Goal: Task Accomplishment & Management: Use online tool/utility

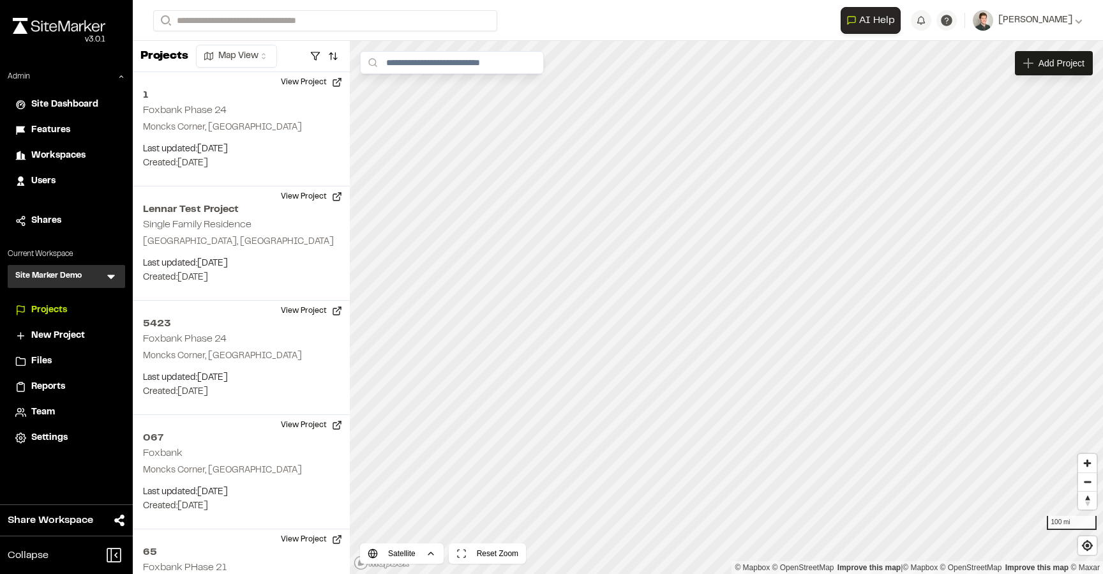
click at [111, 278] on icon at bounding box center [111, 277] width 8 height 4
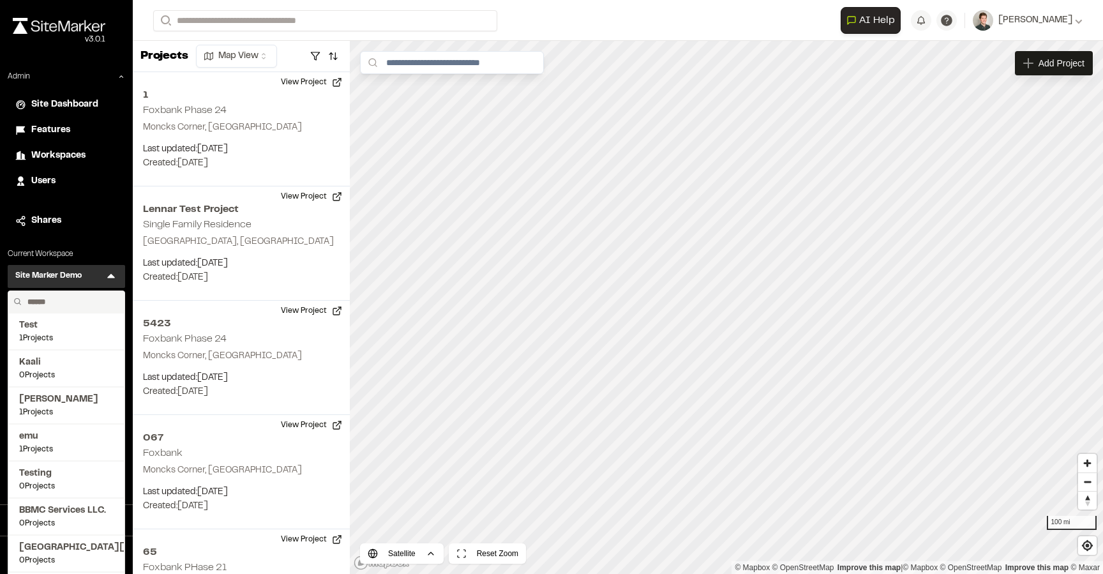
click at [61, 294] on input "text" at bounding box center [70, 302] width 97 height 22
type input "***"
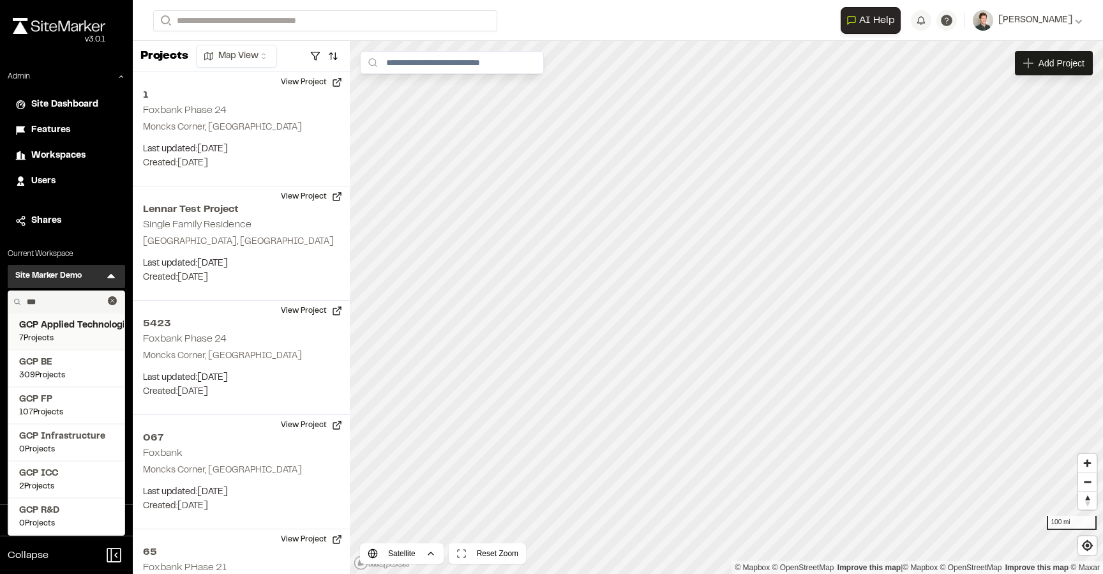
click at [95, 318] on span "GCP Applied Technologies" at bounding box center [66, 325] width 94 height 14
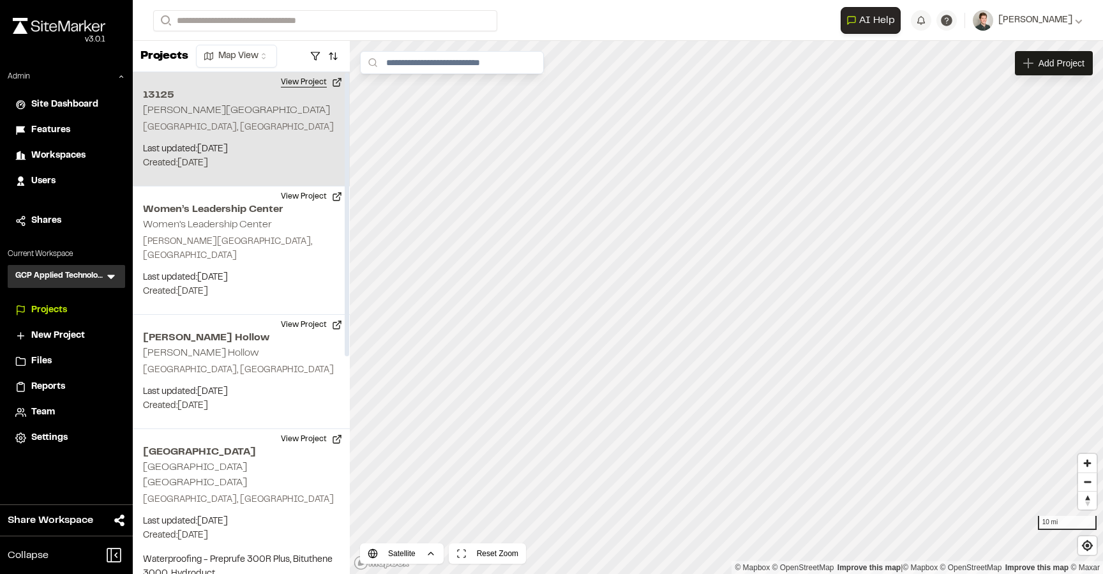
click at [315, 84] on button "View Project" at bounding box center [311, 82] width 77 height 20
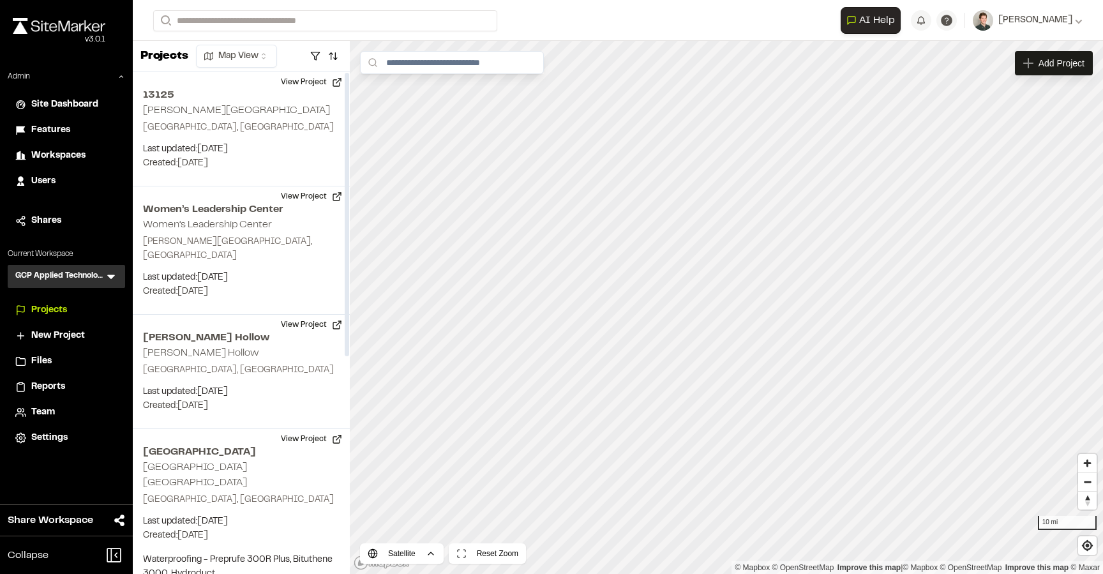
click at [112, 271] on icon at bounding box center [111, 276] width 13 height 13
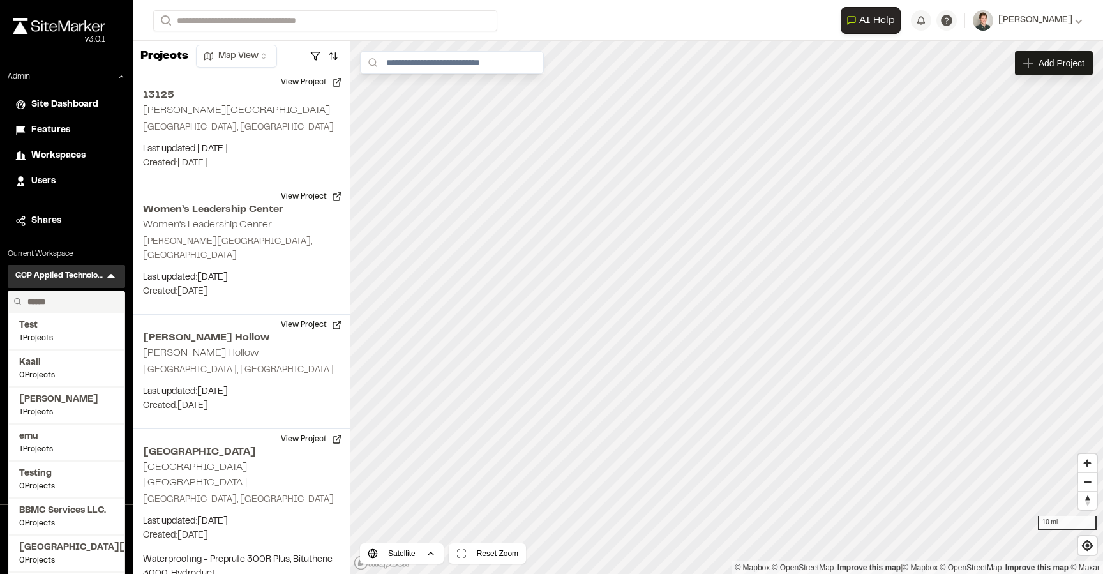
click at [52, 292] on input "text" at bounding box center [70, 302] width 97 height 22
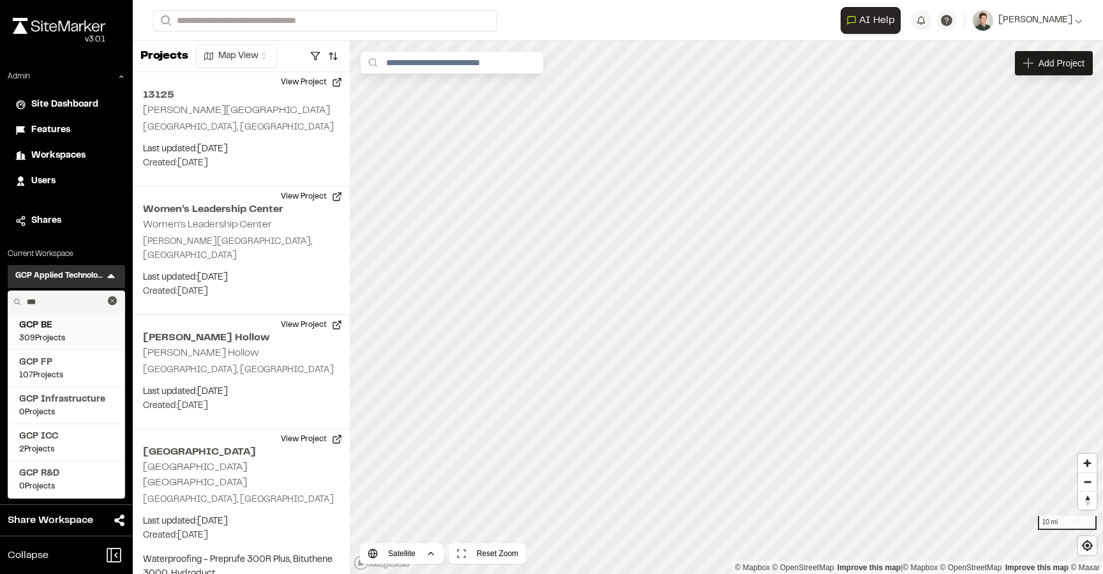
type input "***"
click at [82, 333] on span "309 Projects" at bounding box center [66, 337] width 94 height 11
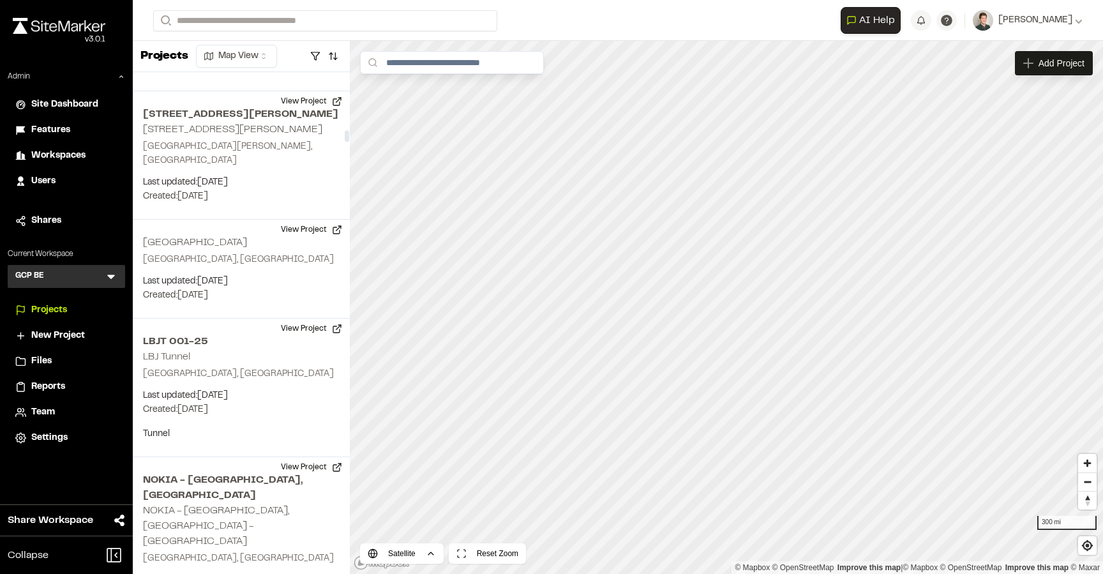
scroll to position [5107, 0]
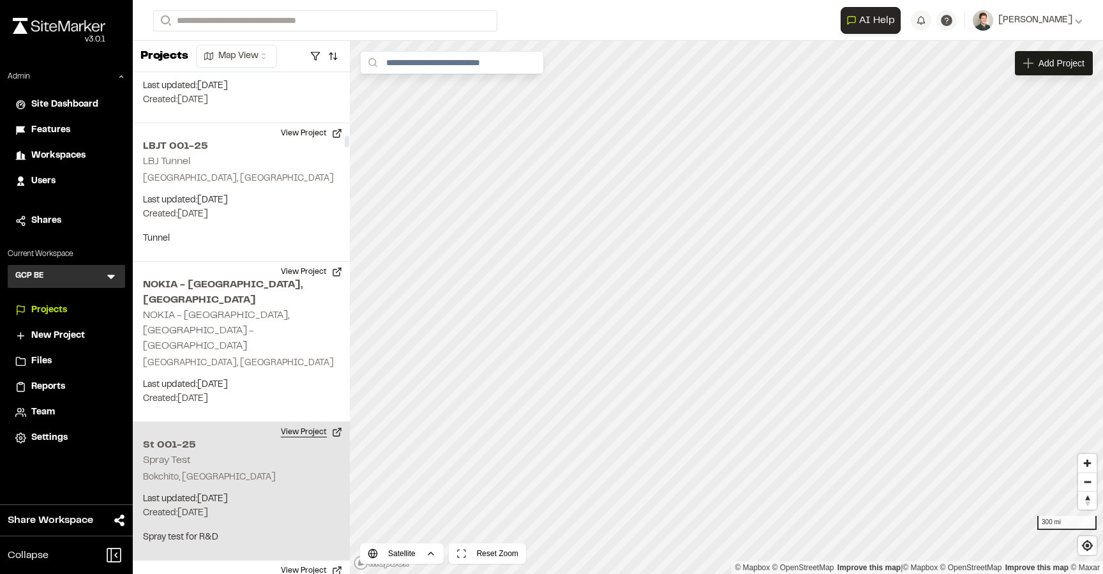
click at [313, 422] on button "View Project" at bounding box center [311, 432] width 77 height 20
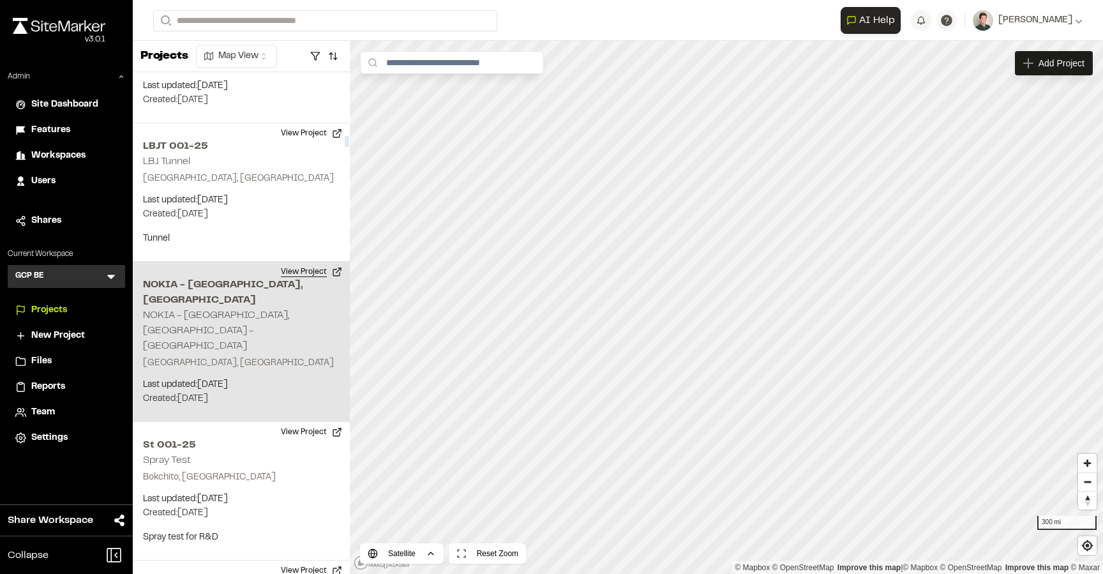
click at [304, 262] on button "View Project" at bounding box center [311, 272] width 77 height 20
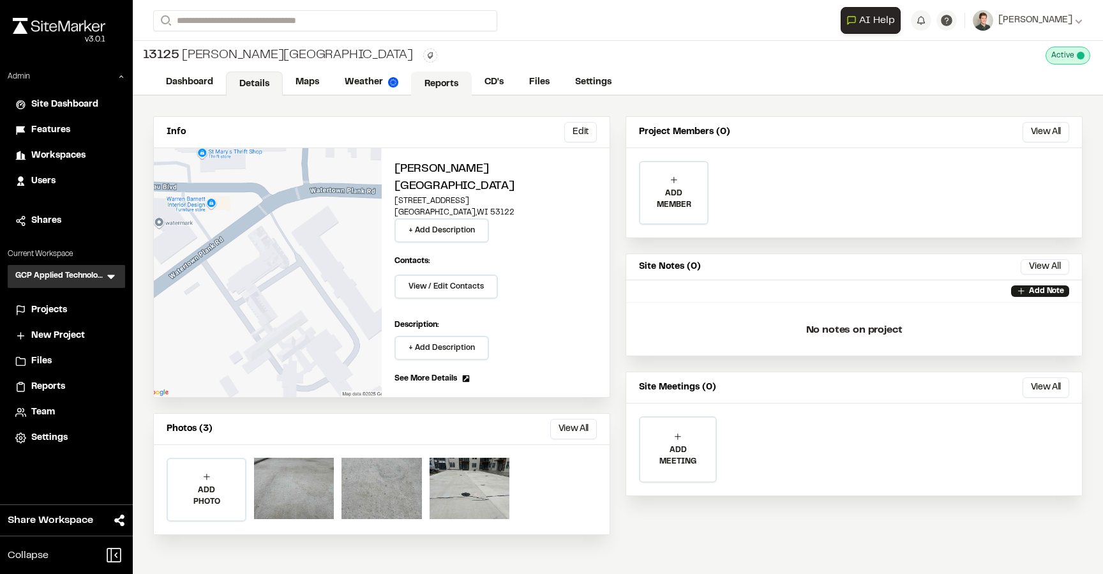
click at [447, 85] on link "Reports" at bounding box center [441, 83] width 61 height 24
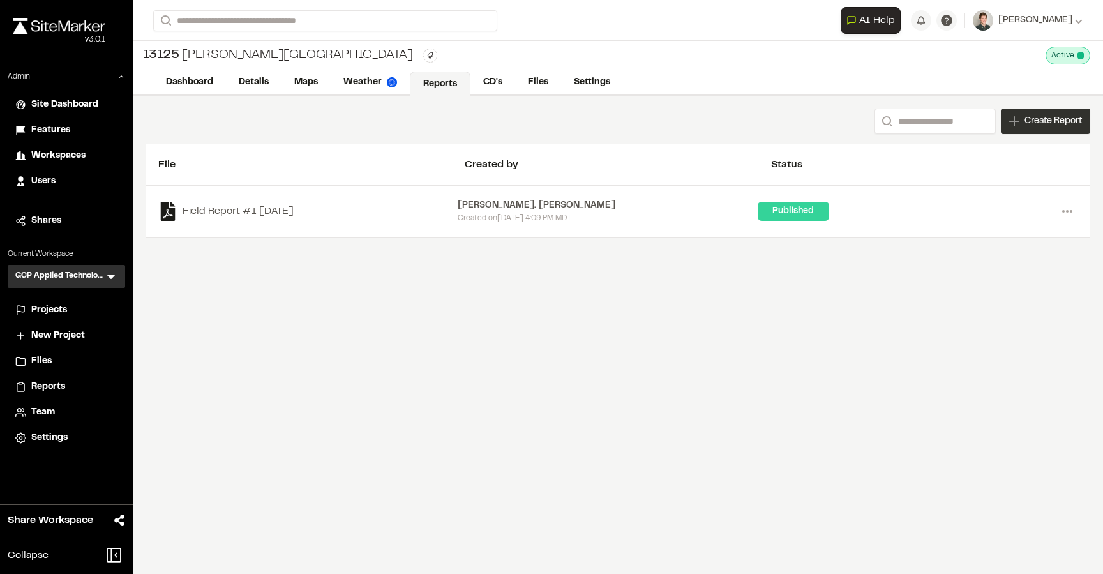
click at [1007, 124] on div "Create Report" at bounding box center [1045, 121] width 89 height 26
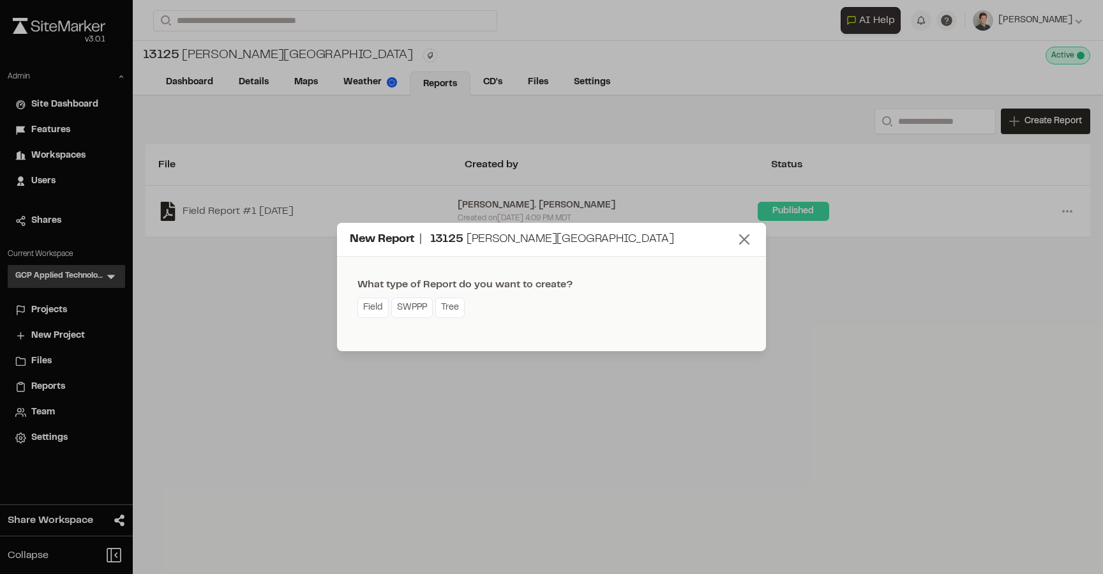
click at [736, 237] on icon at bounding box center [744, 239] width 18 height 18
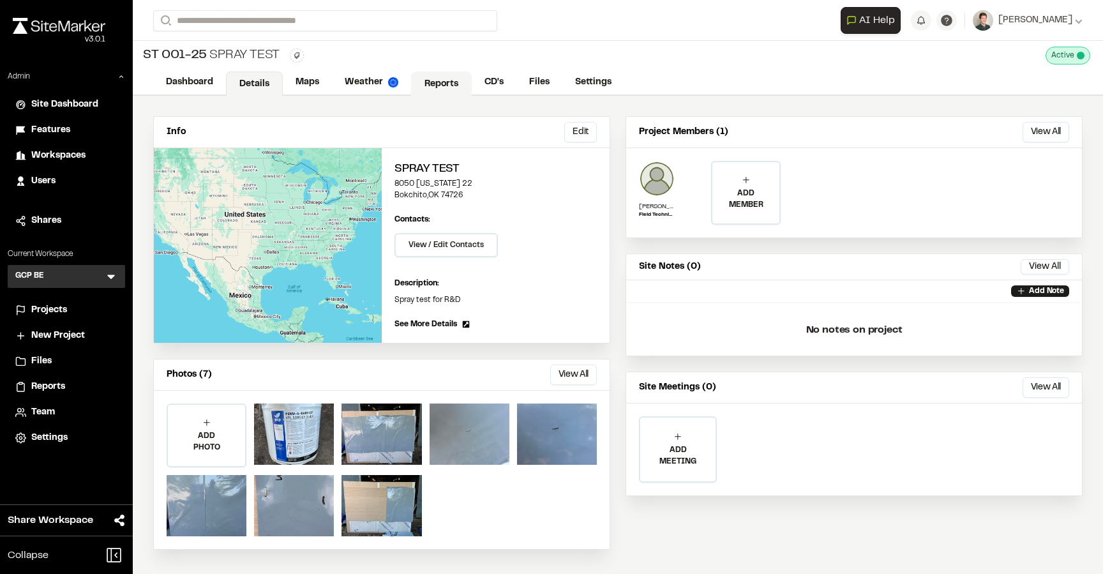
click at [431, 82] on link "Reports" at bounding box center [441, 83] width 61 height 24
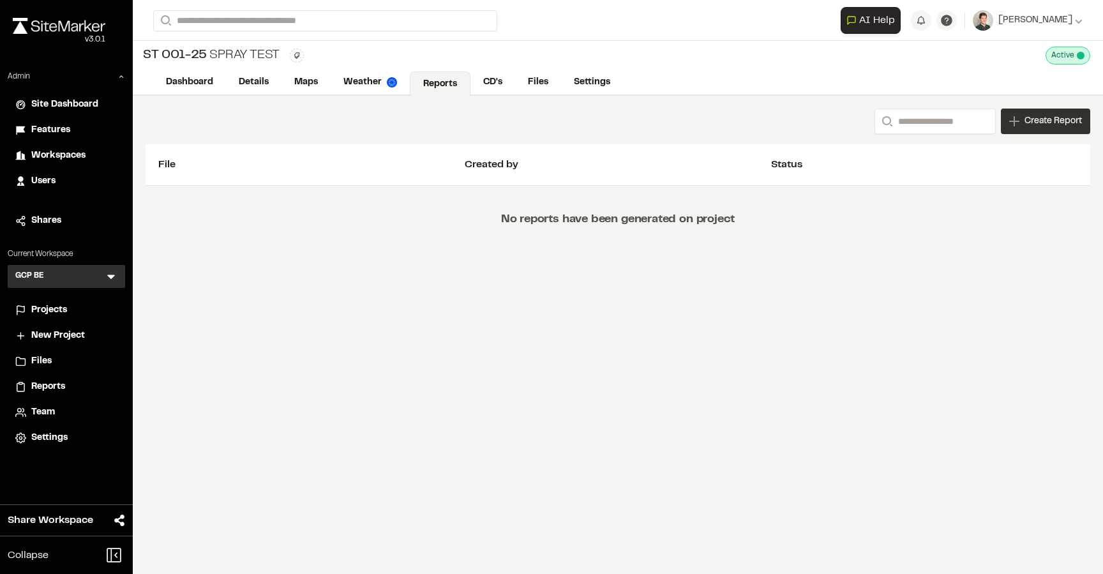
click at [1036, 117] on span "Create Report" at bounding box center [1052, 121] width 57 height 14
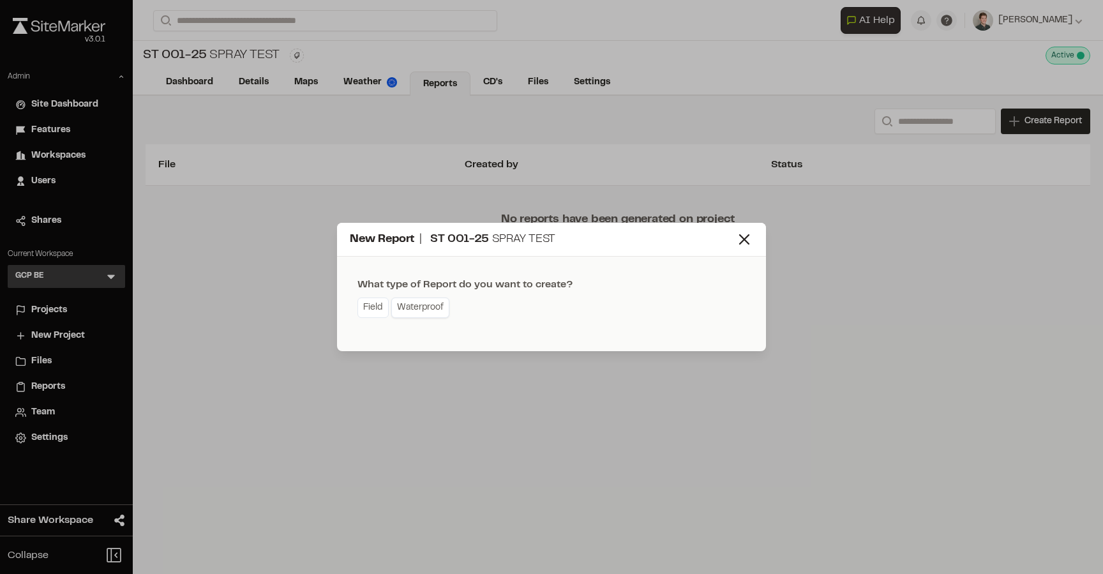
click at [421, 307] on link "Waterproof" at bounding box center [420, 307] width 58 height 20
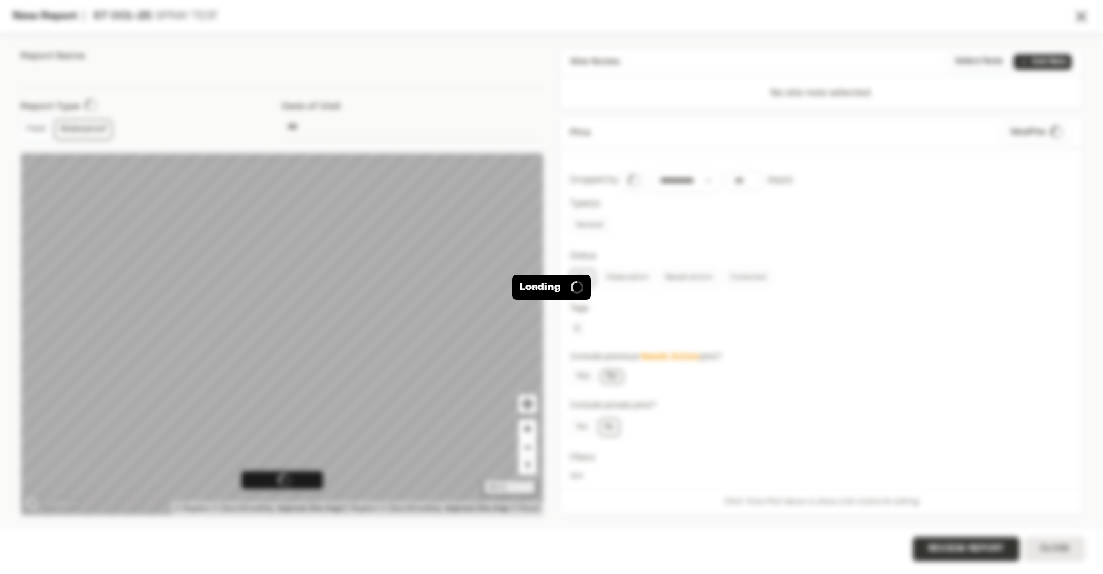
type input "**********"
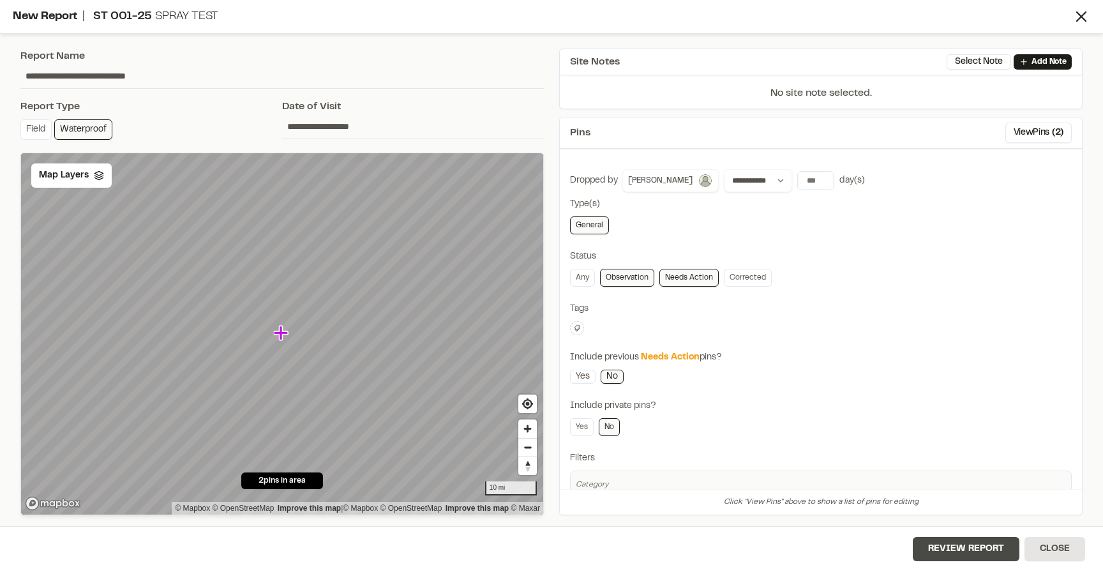
click at [937, 544] on button "Review Report" at bounding box center [966, 549] width 107 height 24
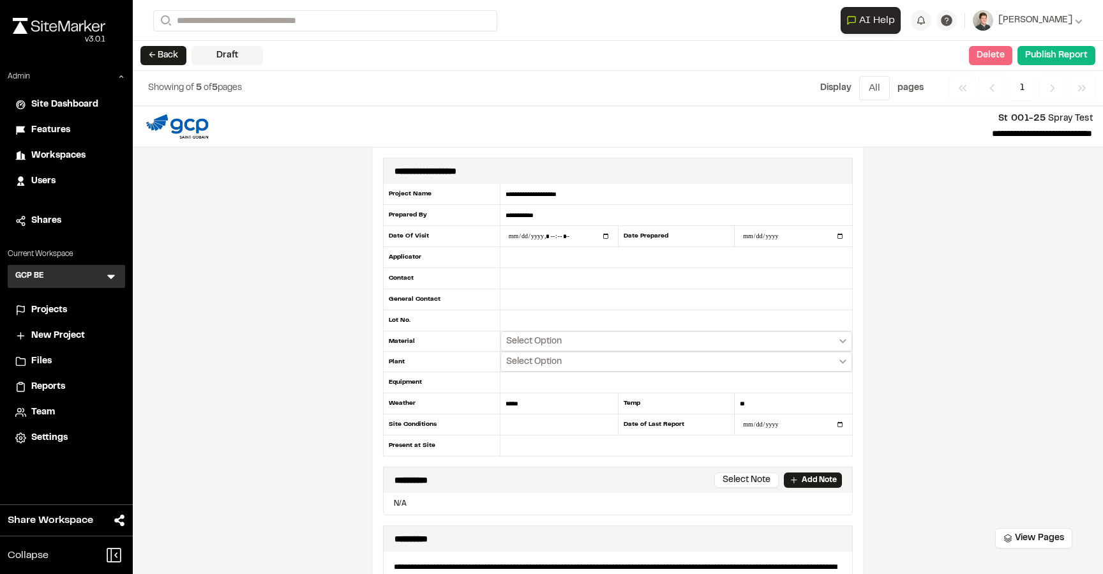
click at [986, 52] on button "Delete" at bounding box center [990, 55] width 43 height 19
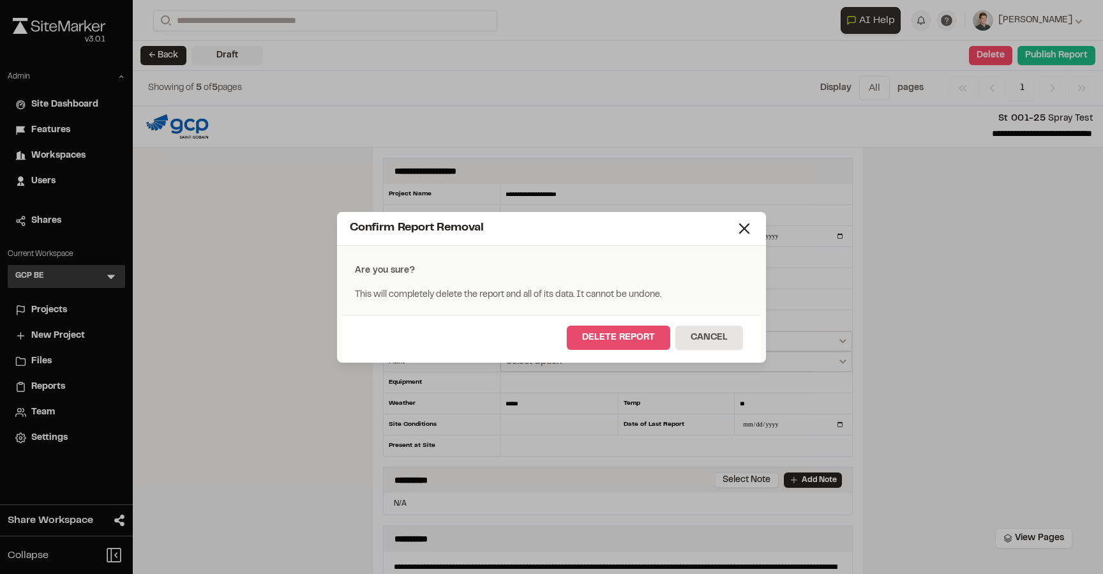
click at [603, 336] on button "Delete Report" at bounding box center [618, 337] width 103 height 24
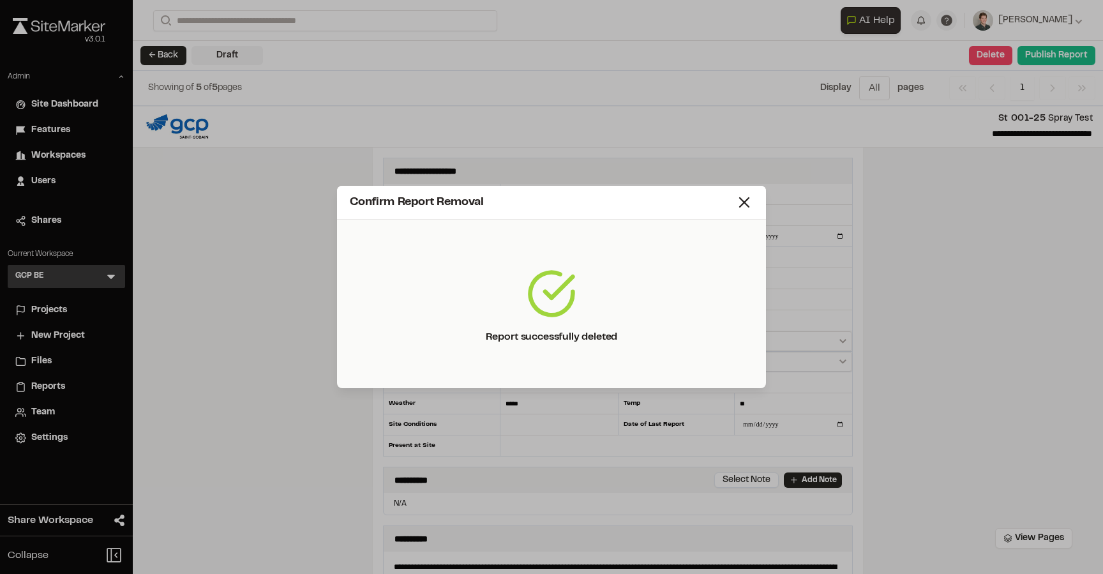
click at [734, 199] on div "Confirm Report Removal" at bounding box center [542, 202] width 385 height 17
click at [743, 199] on div "**********" at bounding box center [618, 287] width 970 height 574
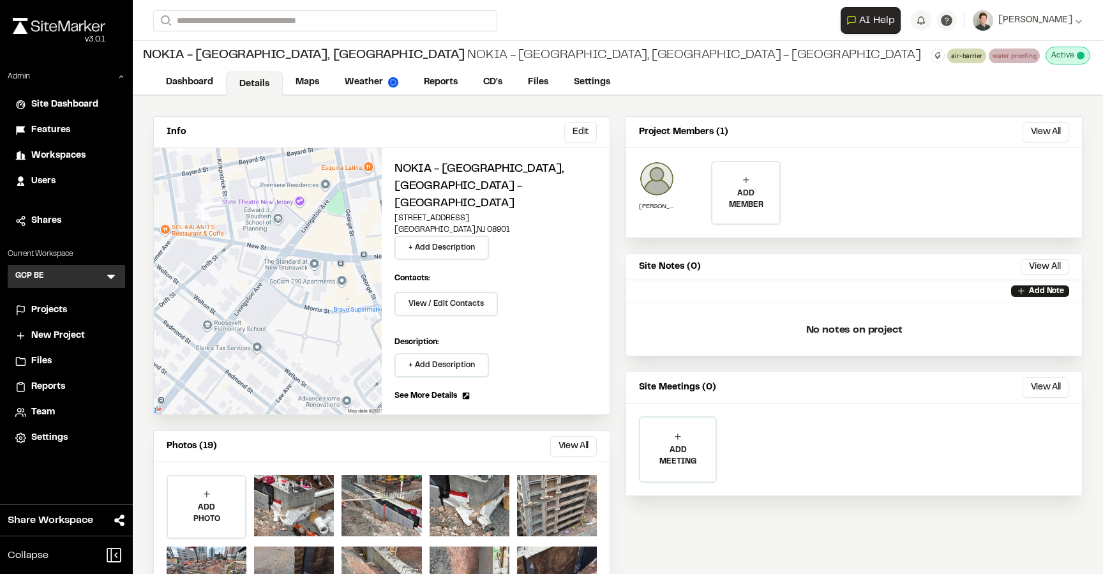
click at [699, 68] on div "NOKIA - [GEOGRAPHIC_DATA], [GEOGRAPHIC_DATA] NOKIA - [GEOGRAPHIC_DATA], [GEOGRA…" at bounding box center [618, 55] width 970 height 29
click at [623, 259] on div "Info Edit Edit NOKIA - New Brunswick, NJ - WSNE 10 French Street New Brunswick …" at bounding box center [618, 369] width 970 height 546
click at [307, 87] on link "Maps" at bounding box center [308, 83] width 50 height 24
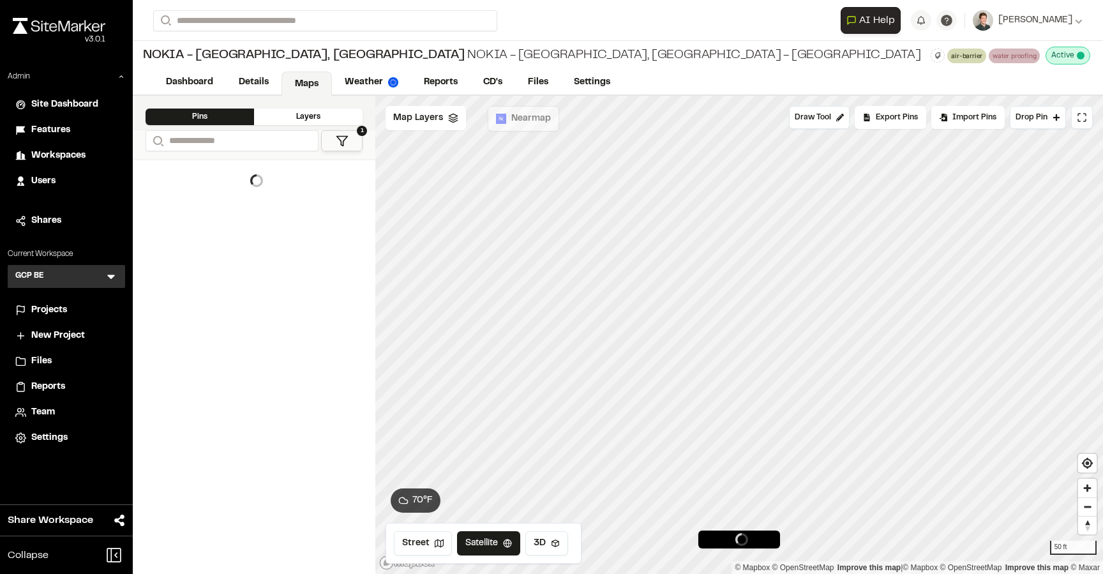
click at [110, 271] on icon at bounding box center [111, 276] width 13 height 13
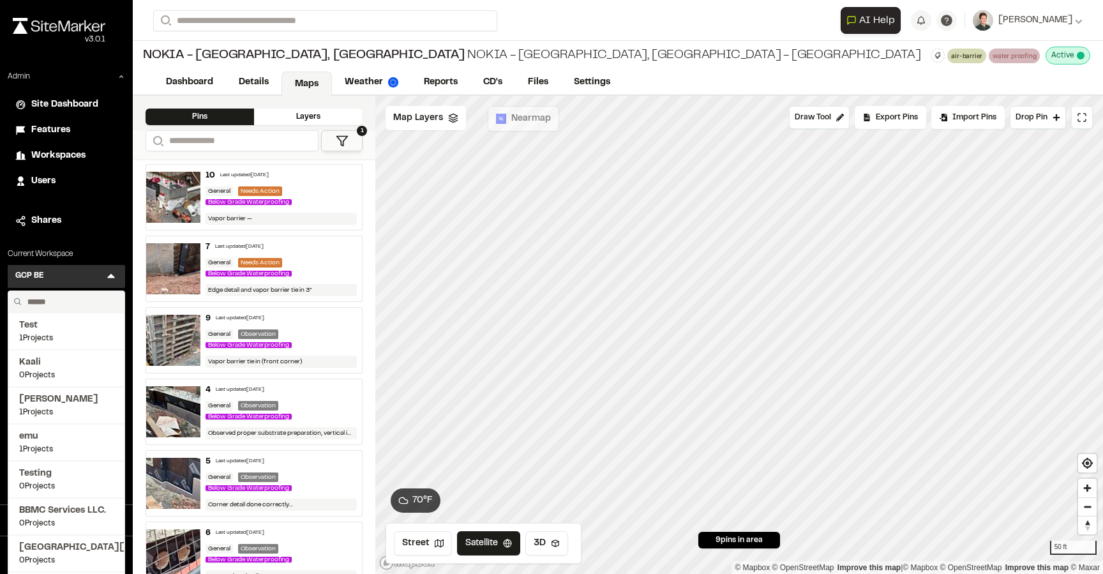
click at [53, 296] on input "text" at bounding box center [70, 302] width 97 height 22
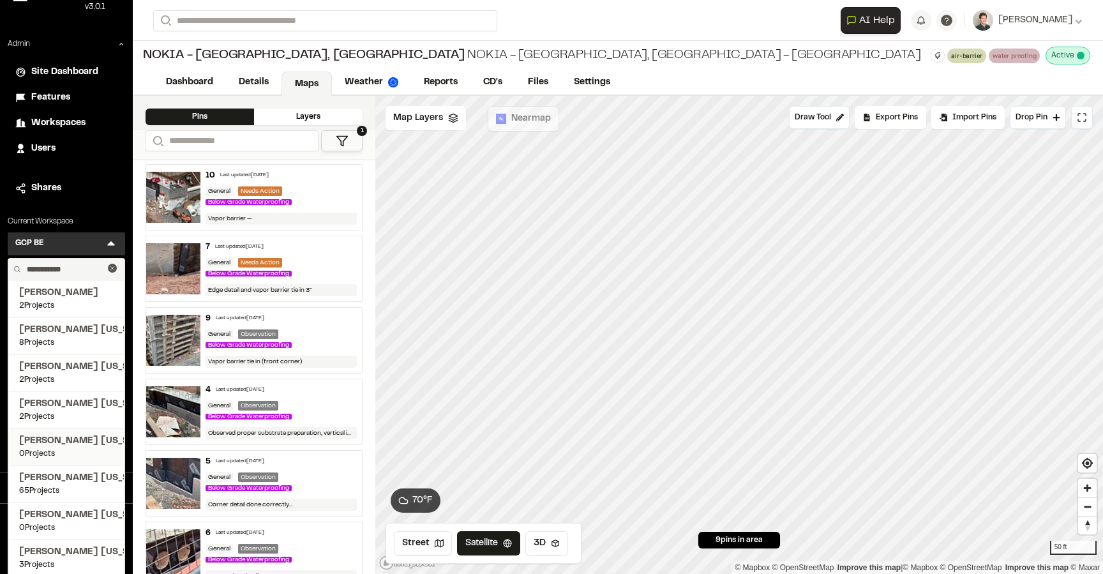
scroll to position [73, 0]
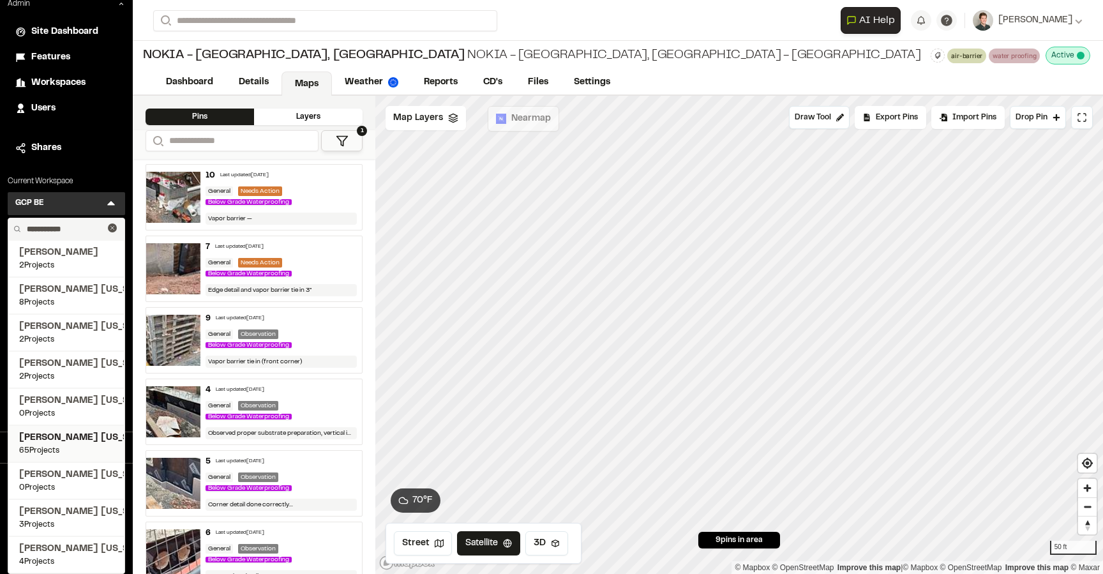
type input "**********"
click at [81, 441] on span "[PERSON_NAME] [US_STATE]" at bounding box center [66, 438] width 94 height 14
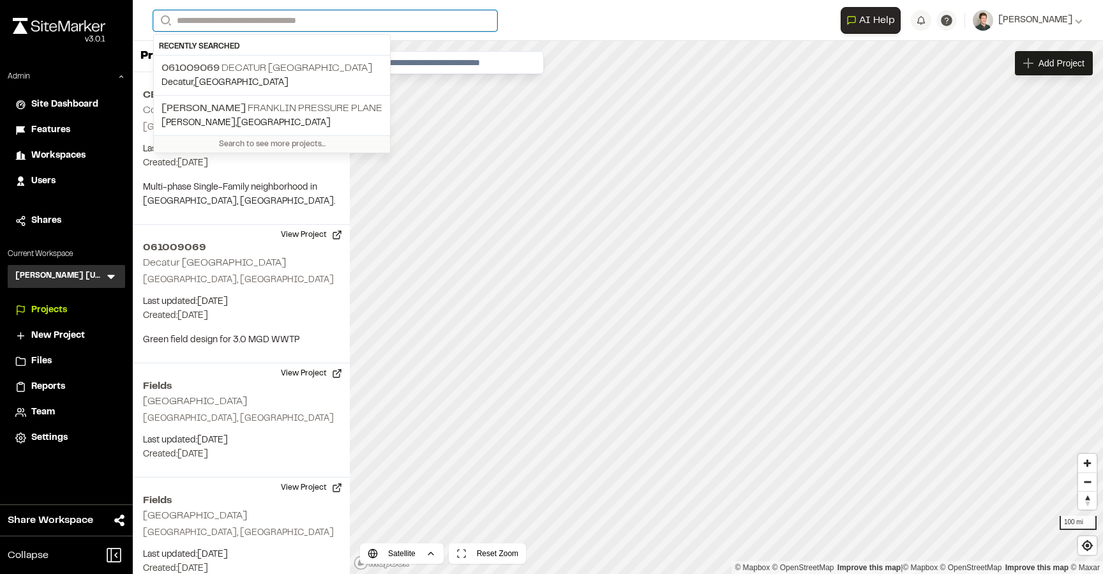
click at [280, 23] on input "Search" at bounding box center [325, 20] width 344 height 21
paste input "**********"
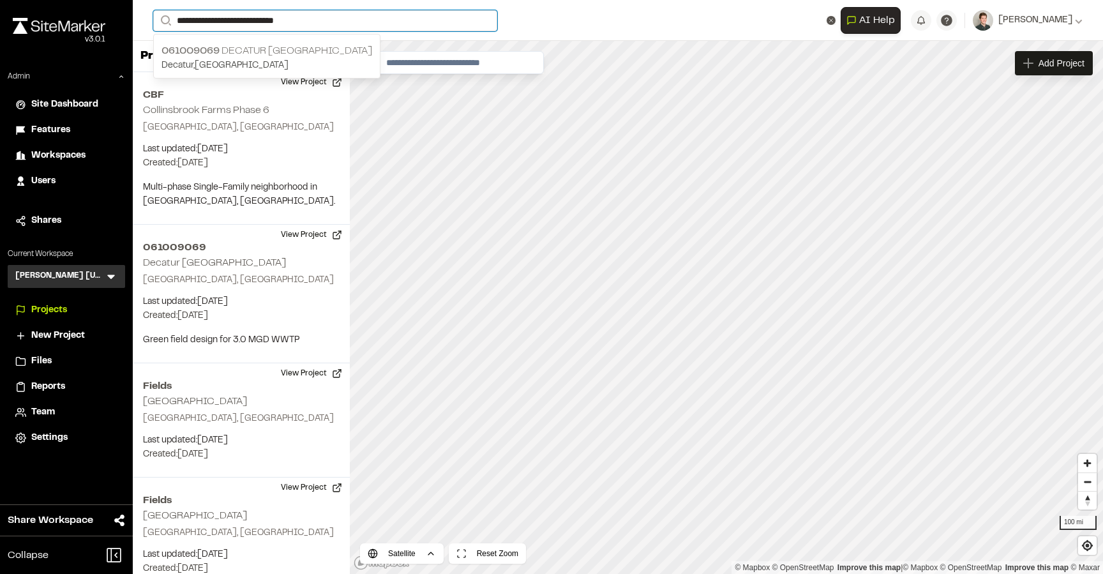
type input "**********"
click at [267, 52] on p "061009069 Decatur North WWTP" at bounding box center [266, 50] width 211 height 15
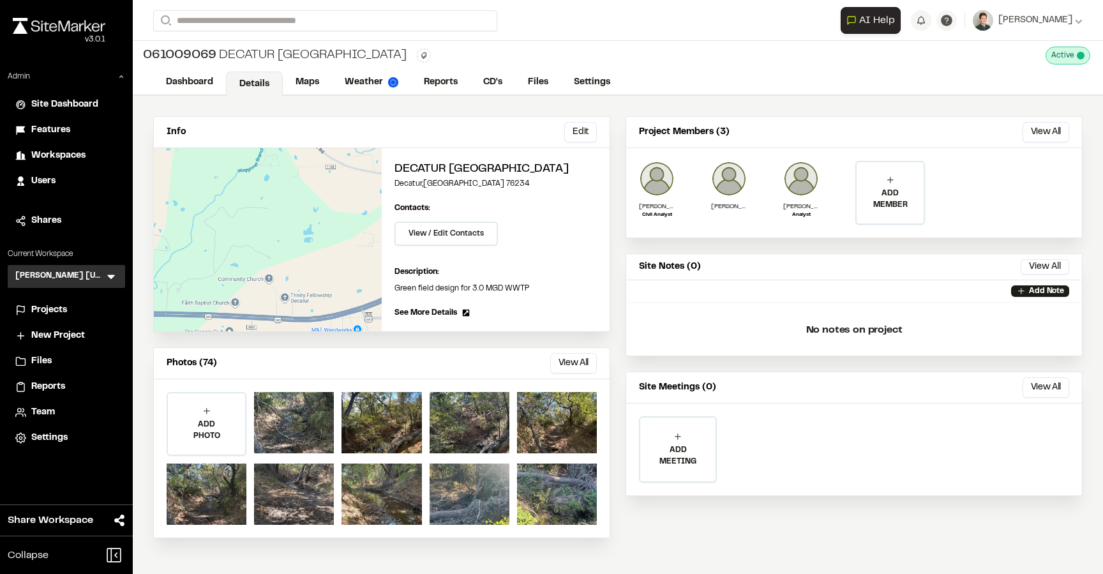
click at [449, 45] on div "061009069 Decatur North WWTP Type Enter or comma to add tag. Active Deactivate …" at bounding box center [618, 55] width 970 height 29
click at [313, 80] on link "Maps" at bounding box center [308, 83] width 50 height 24
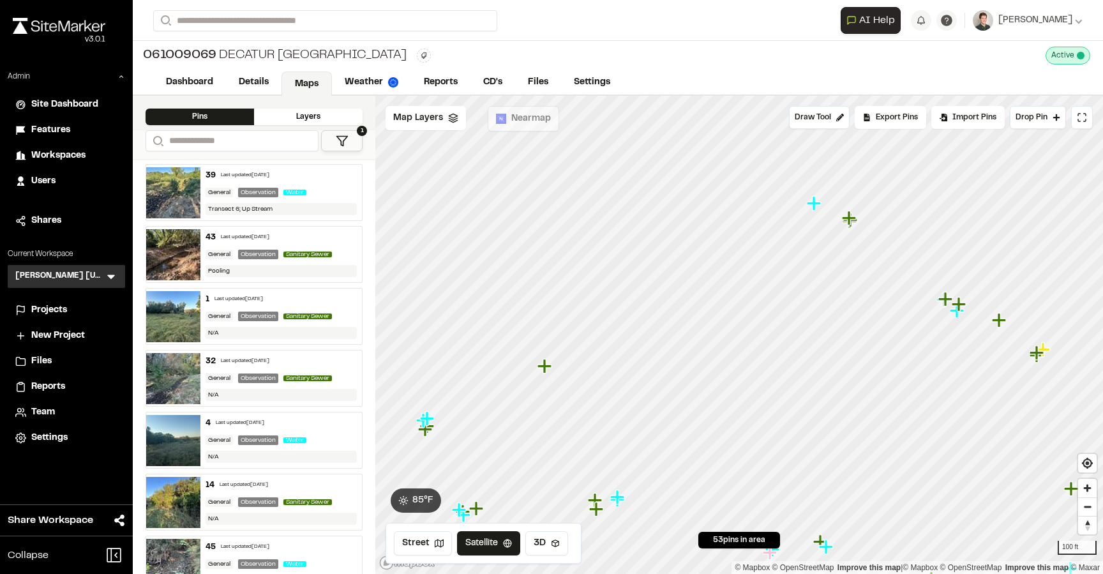
click at [817, 198] on icon "Map marker" at bounding box center [815, 203] width 17 height 17
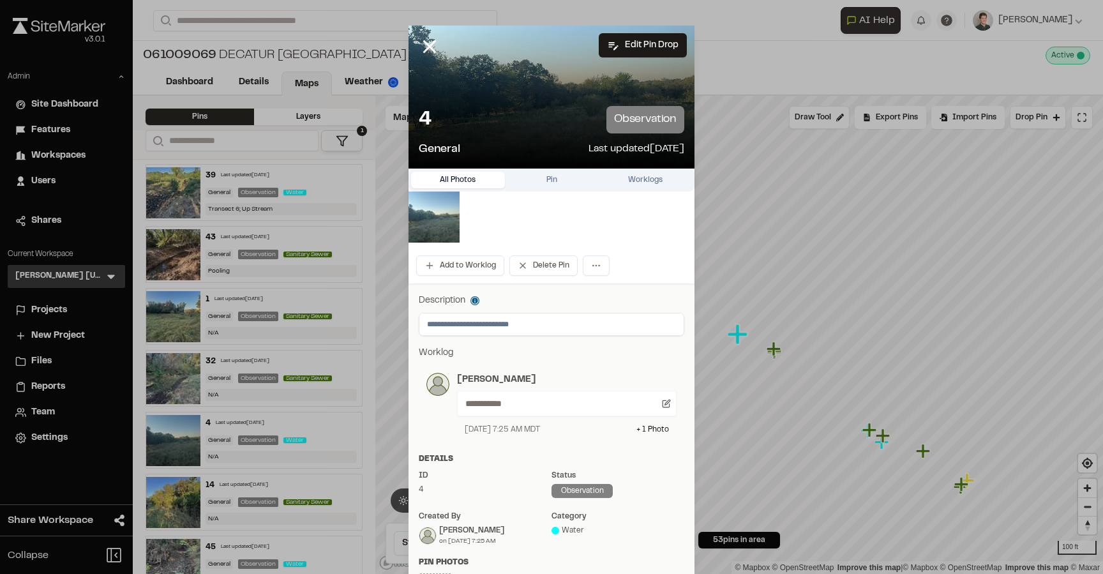
click at [437, 217] on img at bounding box center [433, 216] width 51 height 51
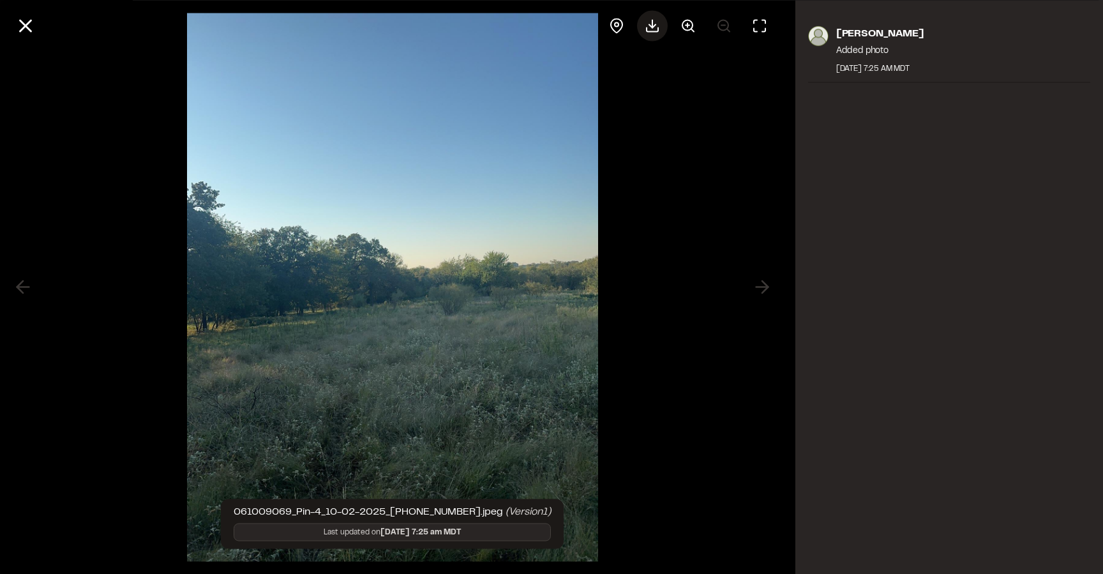
click at [654, 20] on icon at bounding box center [652, 25] width 15 height 15
click at [944, 85] on div "Matthew Ontiveros Added photo October 2, 2025 7:25 AM MDT" at bounding box center [949, 59] width 308 height 93
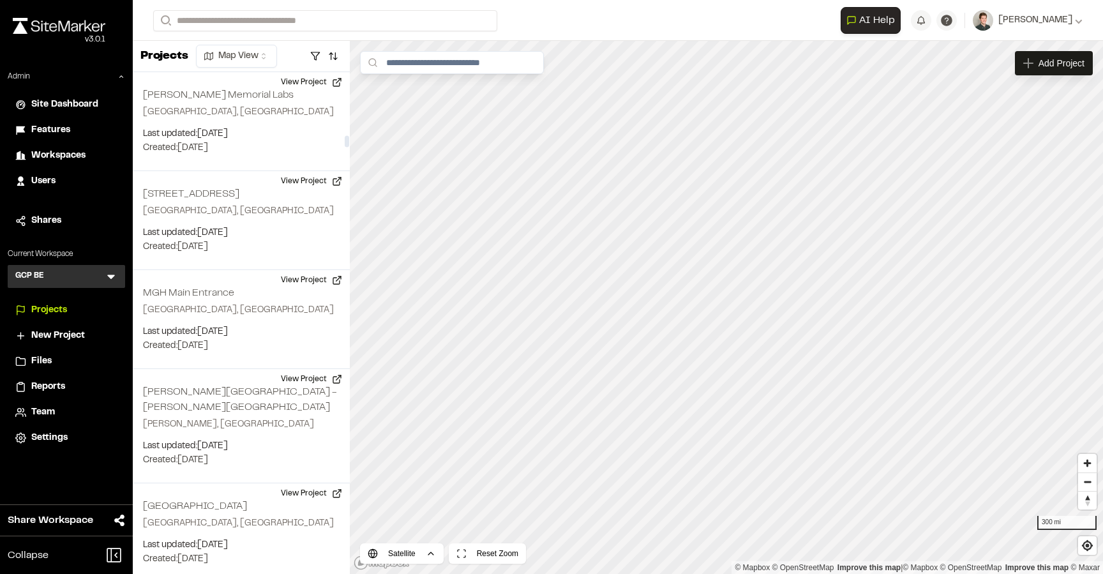
scroll to position [5107, 0]
